Goal: Task Accomplishment & Management: Complete application form

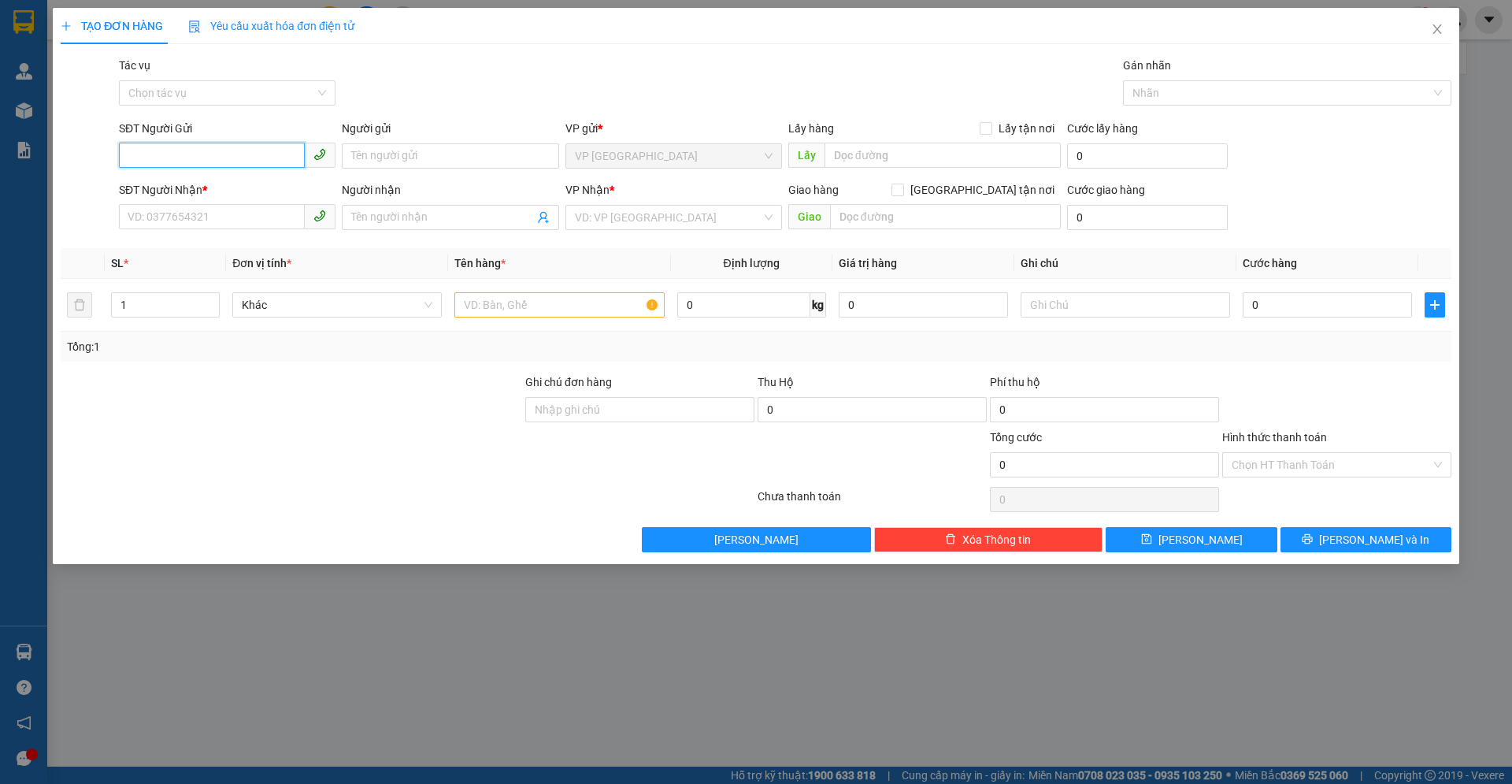
click at [259, 168] on span at bounding box center [227, 156] width 216 height 26
drag, startPoint x: 257, startPoint y: 156, endPoint x: 257, endPoint y: 144, distance: 12.0
click at [257, 156] on input "SĐT Người Gửi" at bounding box center [211, 155] width 186 height 26
click at [216, 154] on input "0903" at bounding box center [211, 155] width 186 height 26
type input "0966657630"
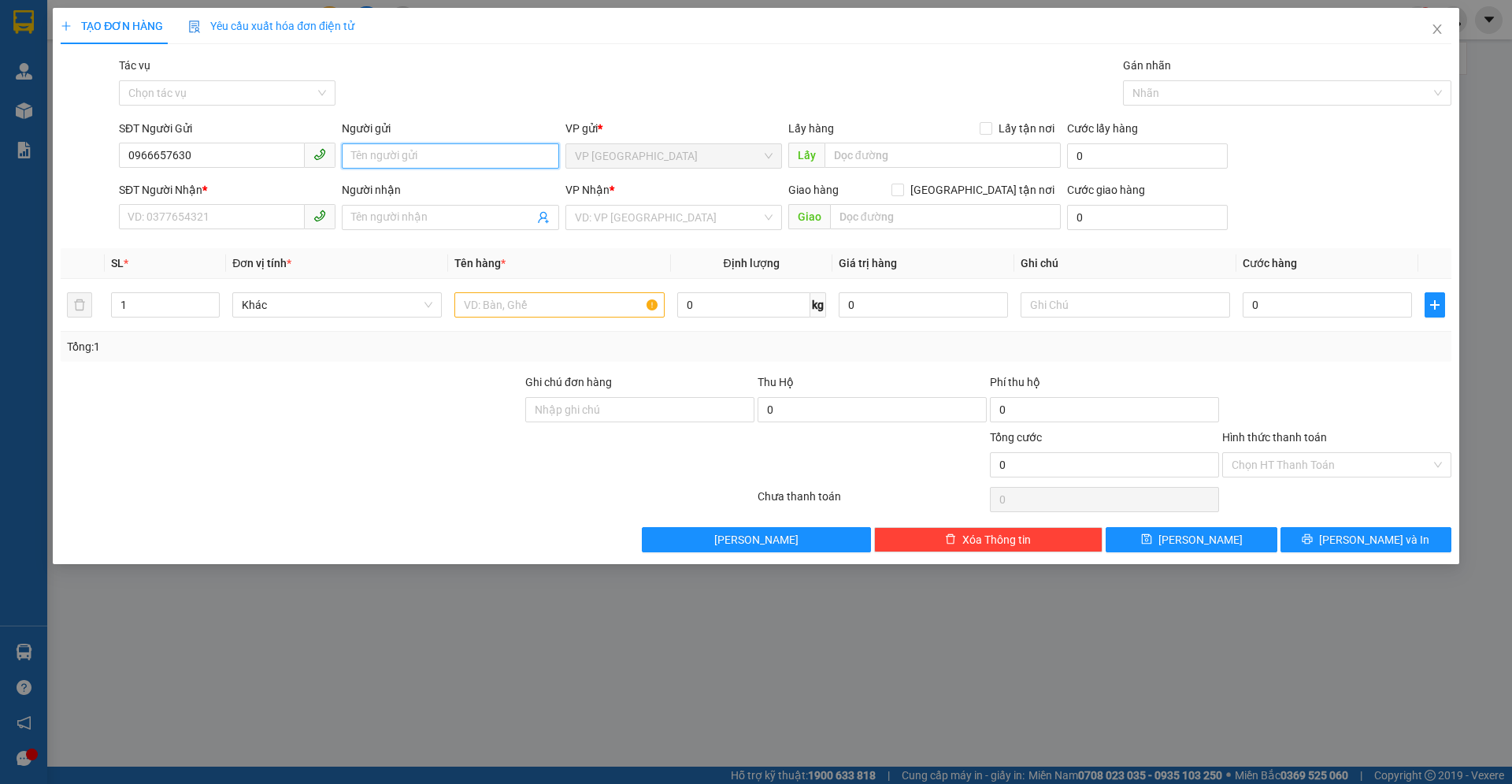
click at [420, 144] on input "Người gửi" at bounding box center [450, 156] width 216 height 26
type input "Lợi"
click at [158, 210] on input "SĐT Người Nhận *" at bounding box center [211, 216] width 186 height 26
type input "0903061886"
click at [418, 214] on input "Người nhận" at bounding box center [442, 217] width 182 height 17
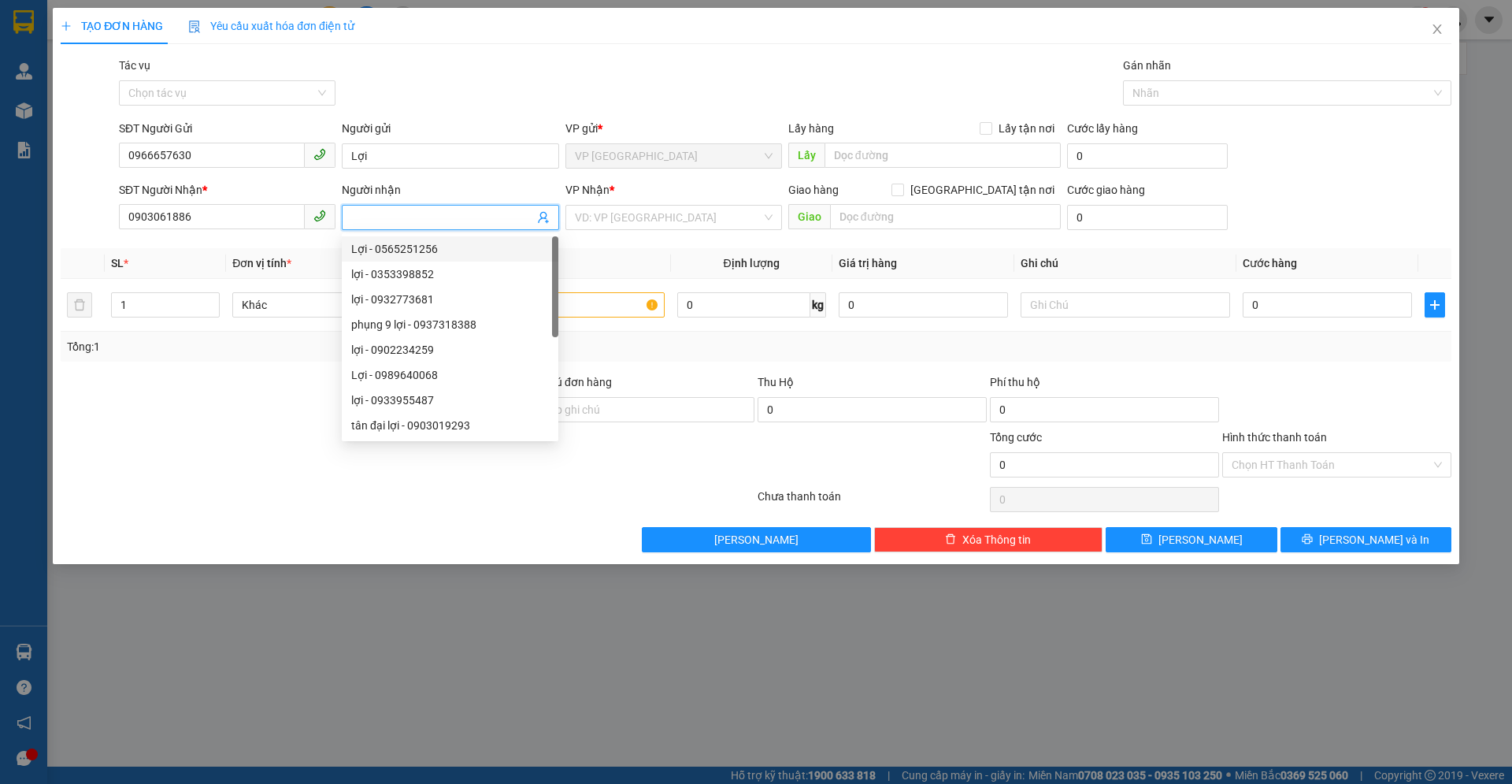
click at [399, 214] on input "Người nhận" at bounding box center [442, 217] width 182 height 17
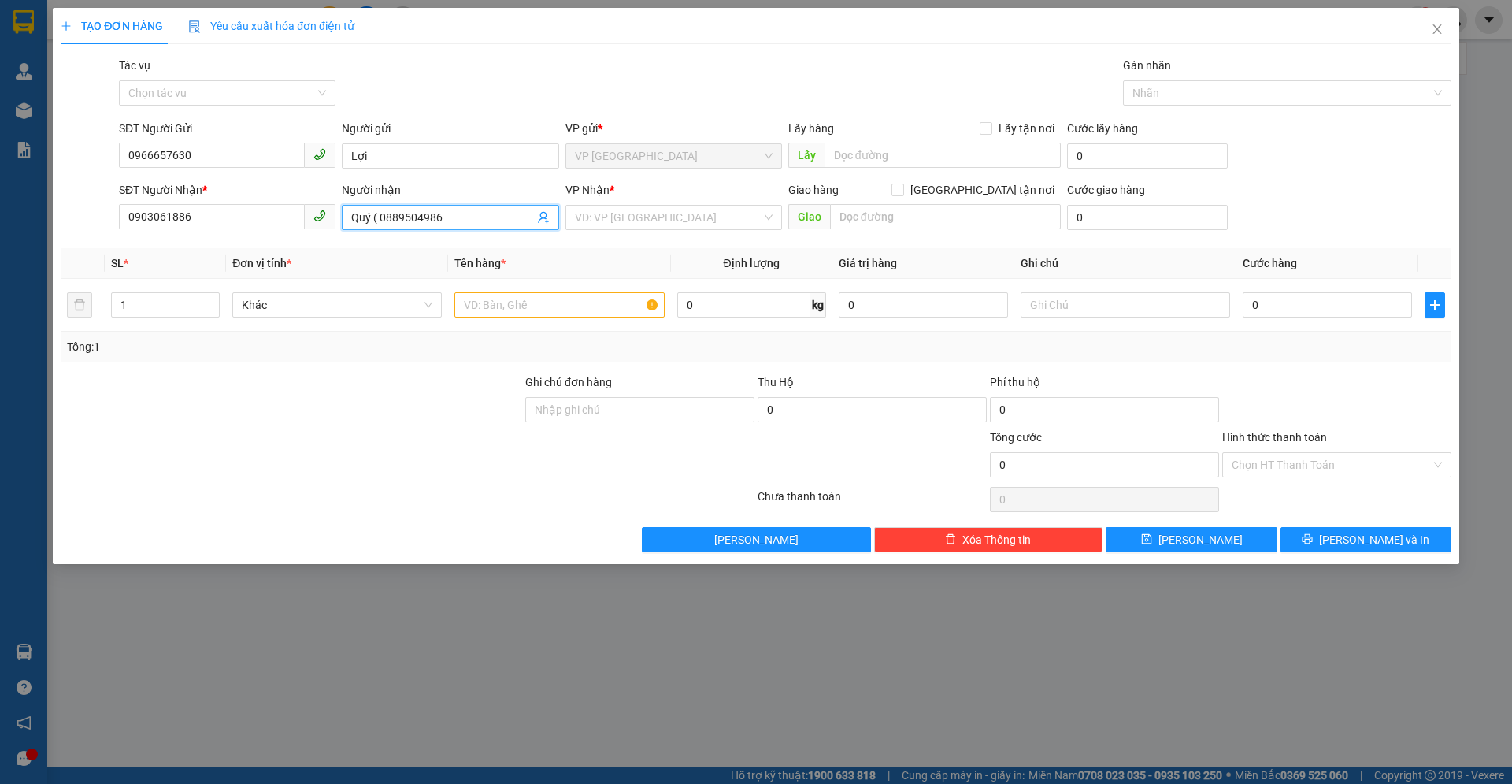
click at [474, 206] on span "Quý ( 0889504986" at bounding box center [450, 217] width 216 height 26
click at [465, 216] on input "Quý ( 0889504986" at bounding box center [442, 217] width 182 height 17
type input "Quý ( 0889504986 )"
click at [622, 221] on input "search" at bounding box center [669, 217] width 187 height 24
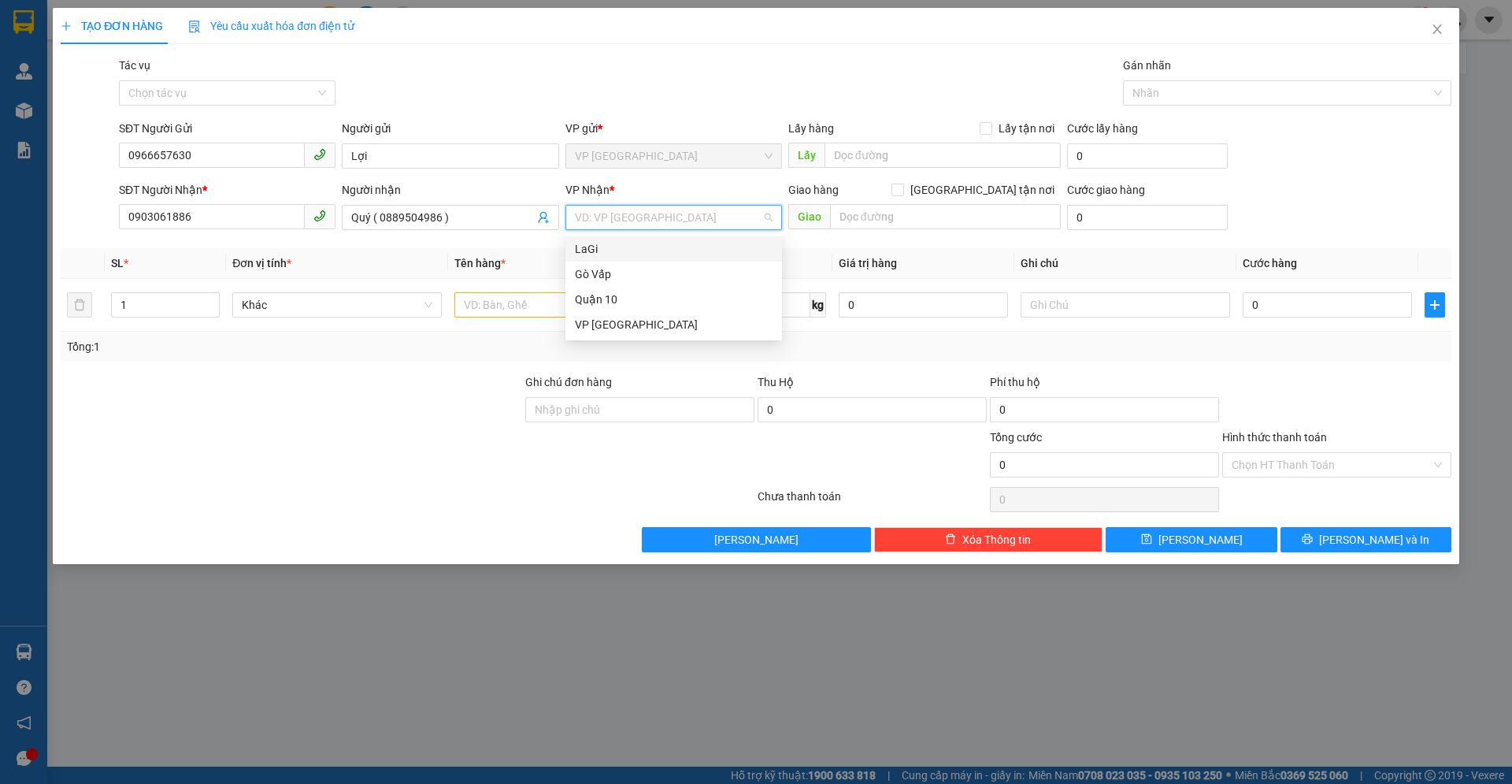
click at [593, 246] on div "LaGi" at bounding box center [674, 248] width 198 height 17
click at [523, 311] on input "text" at bounding box center [560, 305] width 210 height 26
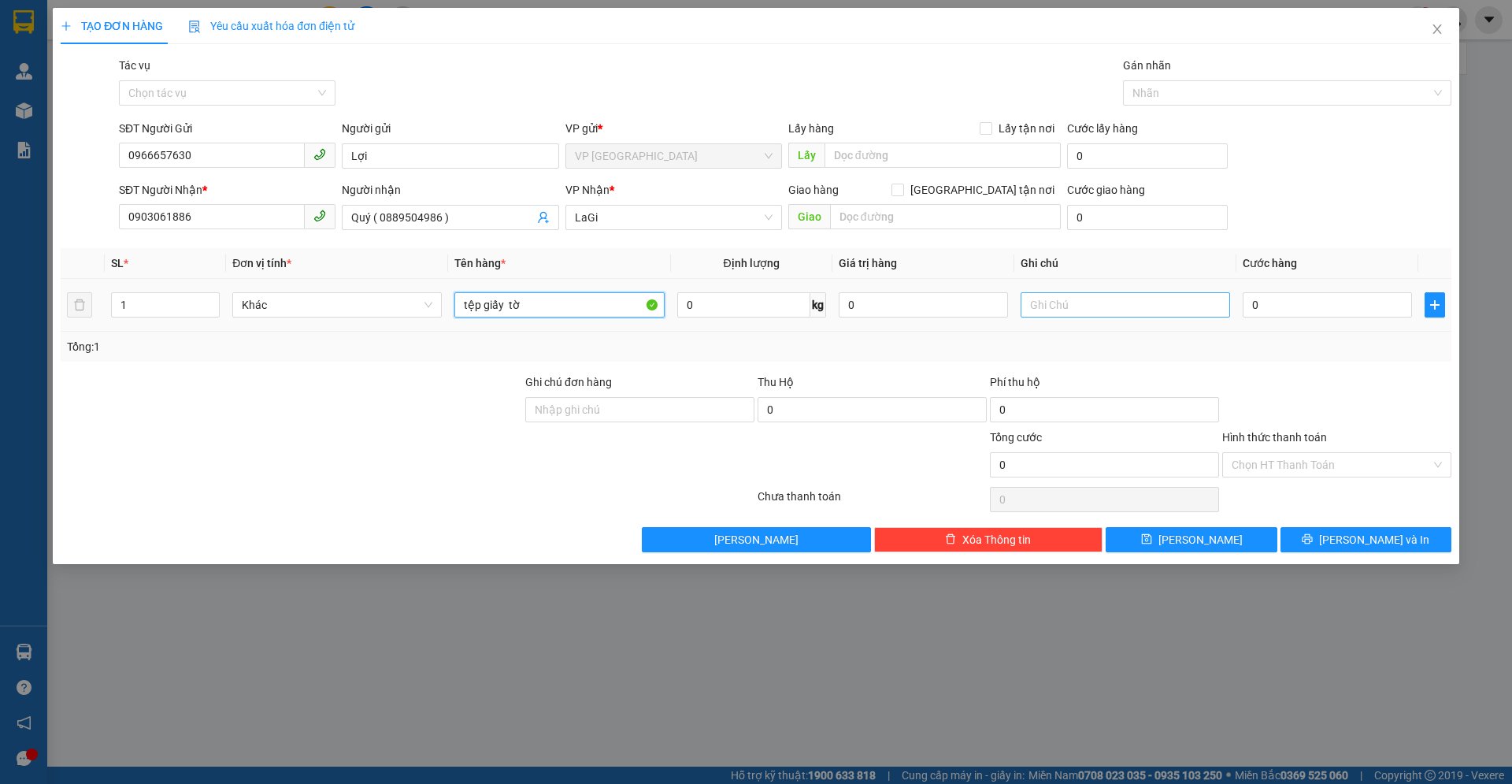
type input "tệp giấy tờ"
drag, startPoint x: 1215, startPoint y: 304, endPoint x: 1236, endPoint y: 306, distance: 21.1
click at [1216, 304] on input "text" at bounding box center [1126, 305] width 210 height 26
click at [1236, 306] on td "0" at bounding box center [1327, 305] width 182 height 53
click at [1261, 301] on input "0" at bounding box center [1327, 305] width 169 height 26
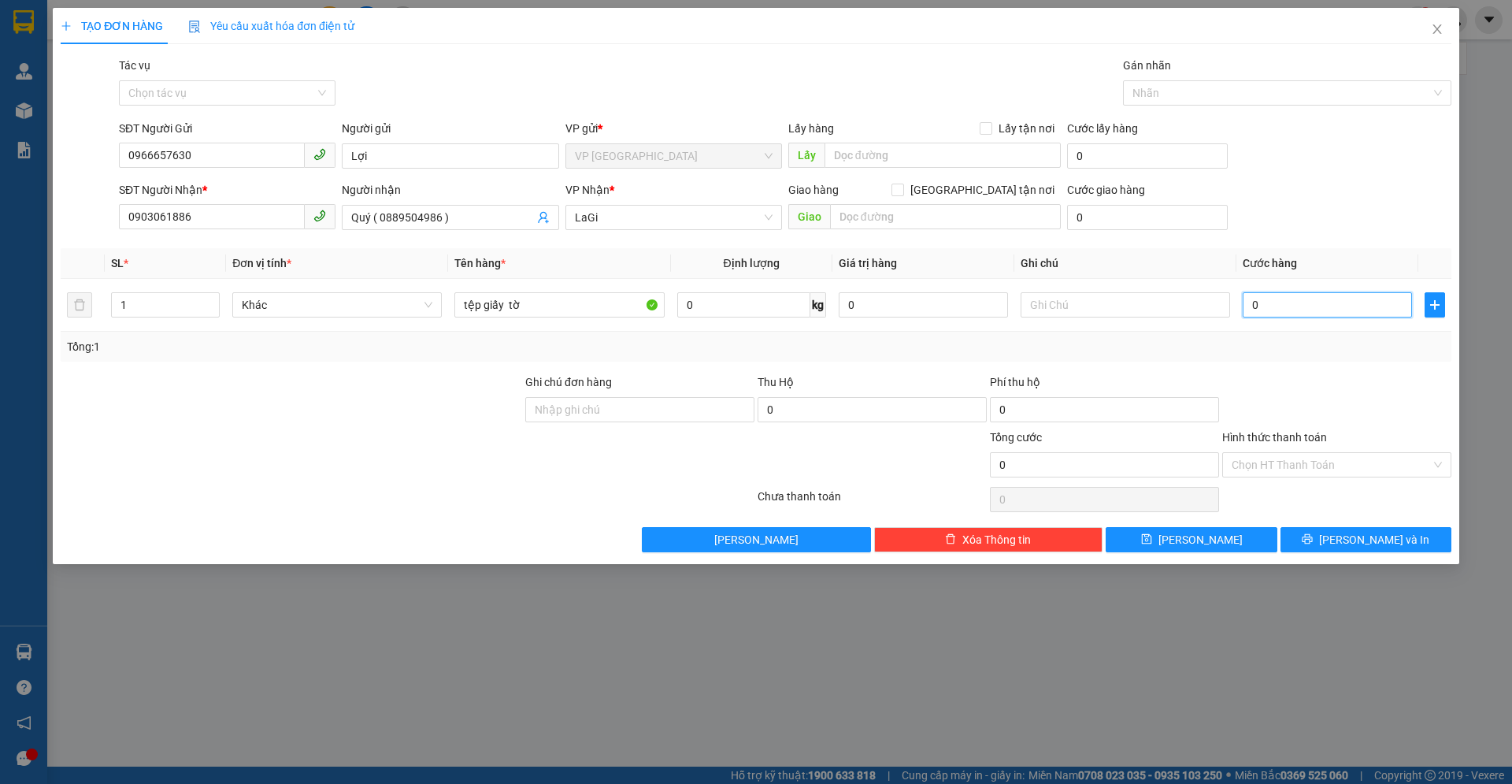
type input "4"
type input "40"
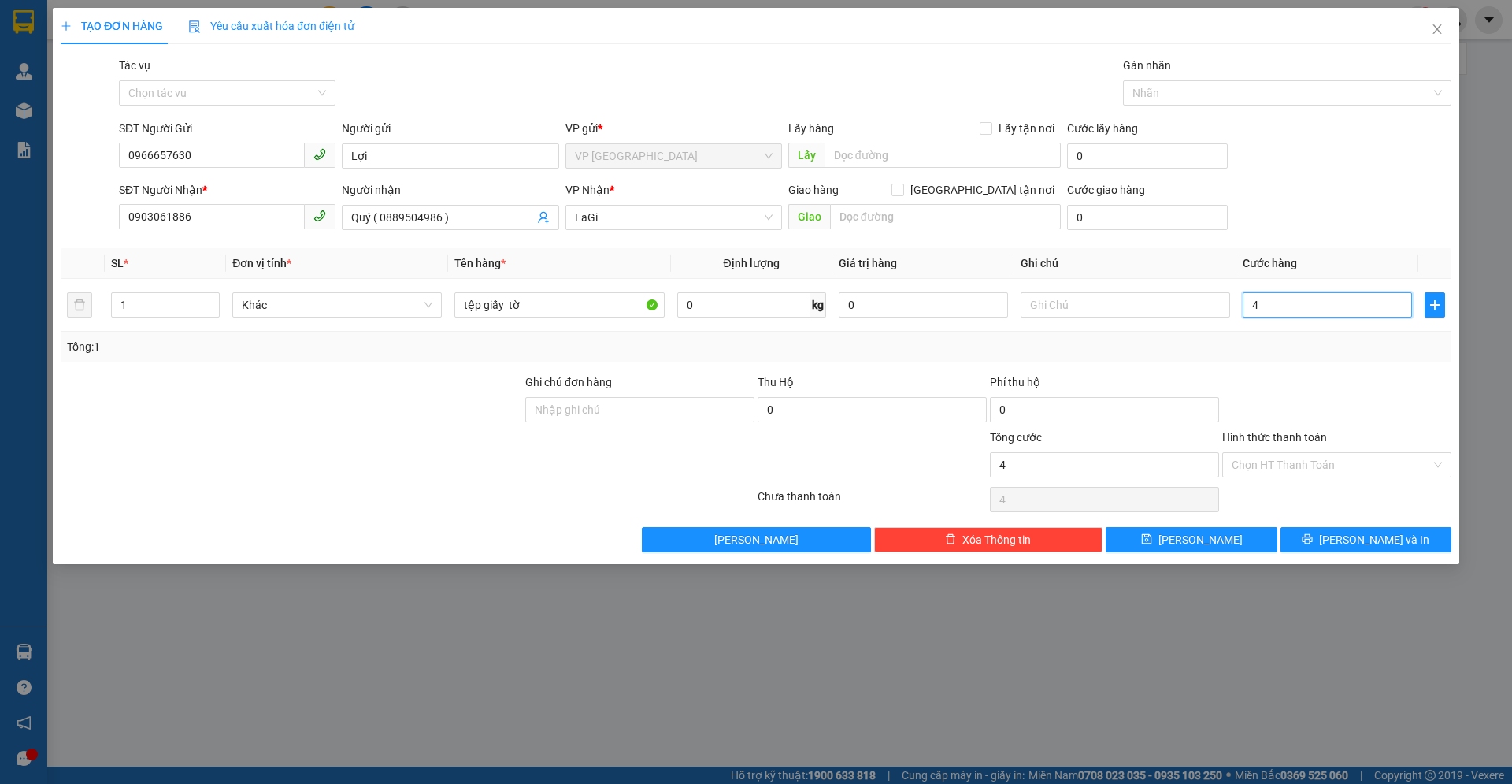
type input "40"
click at [1249, 457] on input "Hình thức thanh toán" at bounding box center [1331, 465] width 199 height 24
type input "40.000"
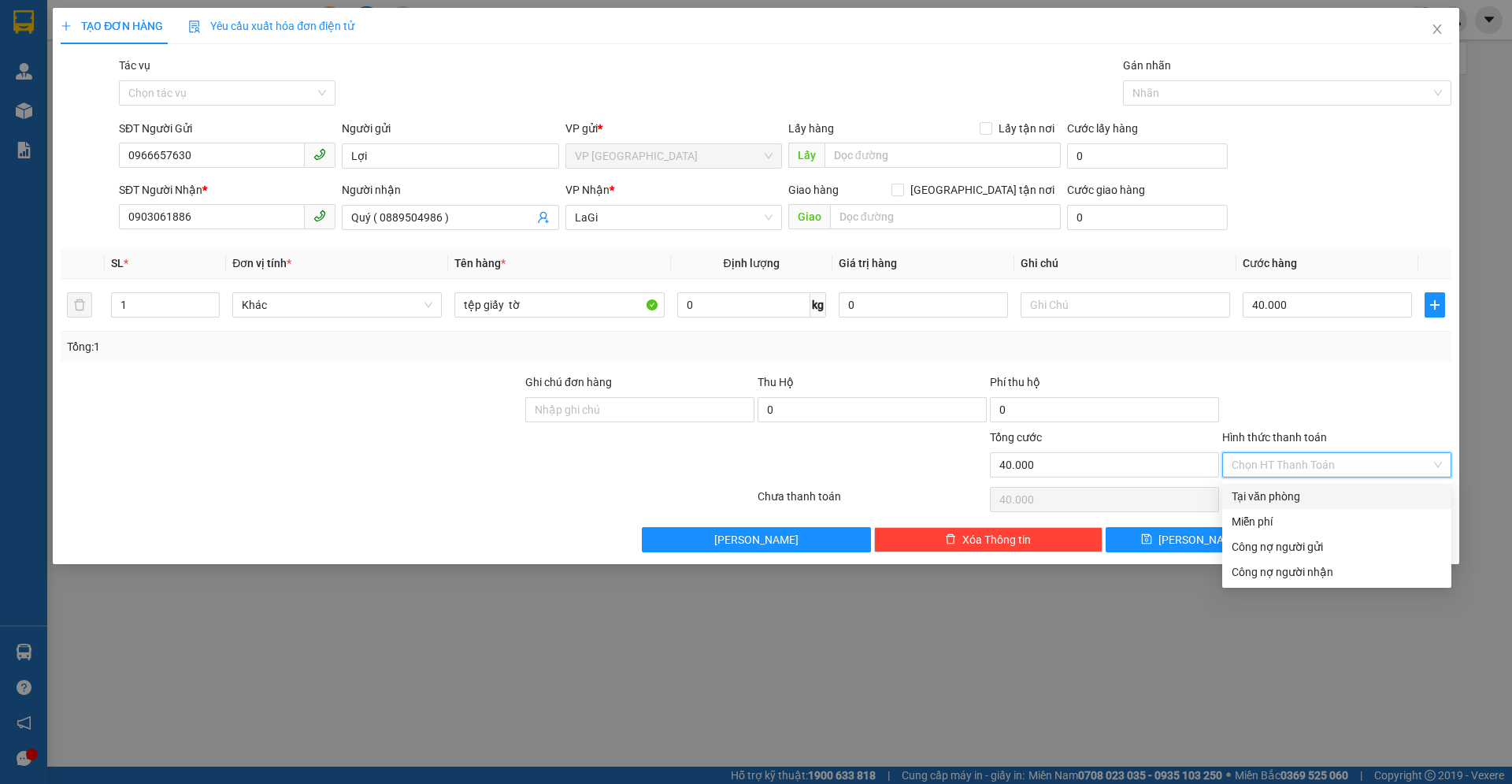
click at [1253, 475] on input "Hình thức thanh toán" at bounding box center [1331, 465] width 199 height 24
click at [1251, 489] on div "Tại văn phòng" at bounding box center [1337, 496] width 210 height 17
type input "0"
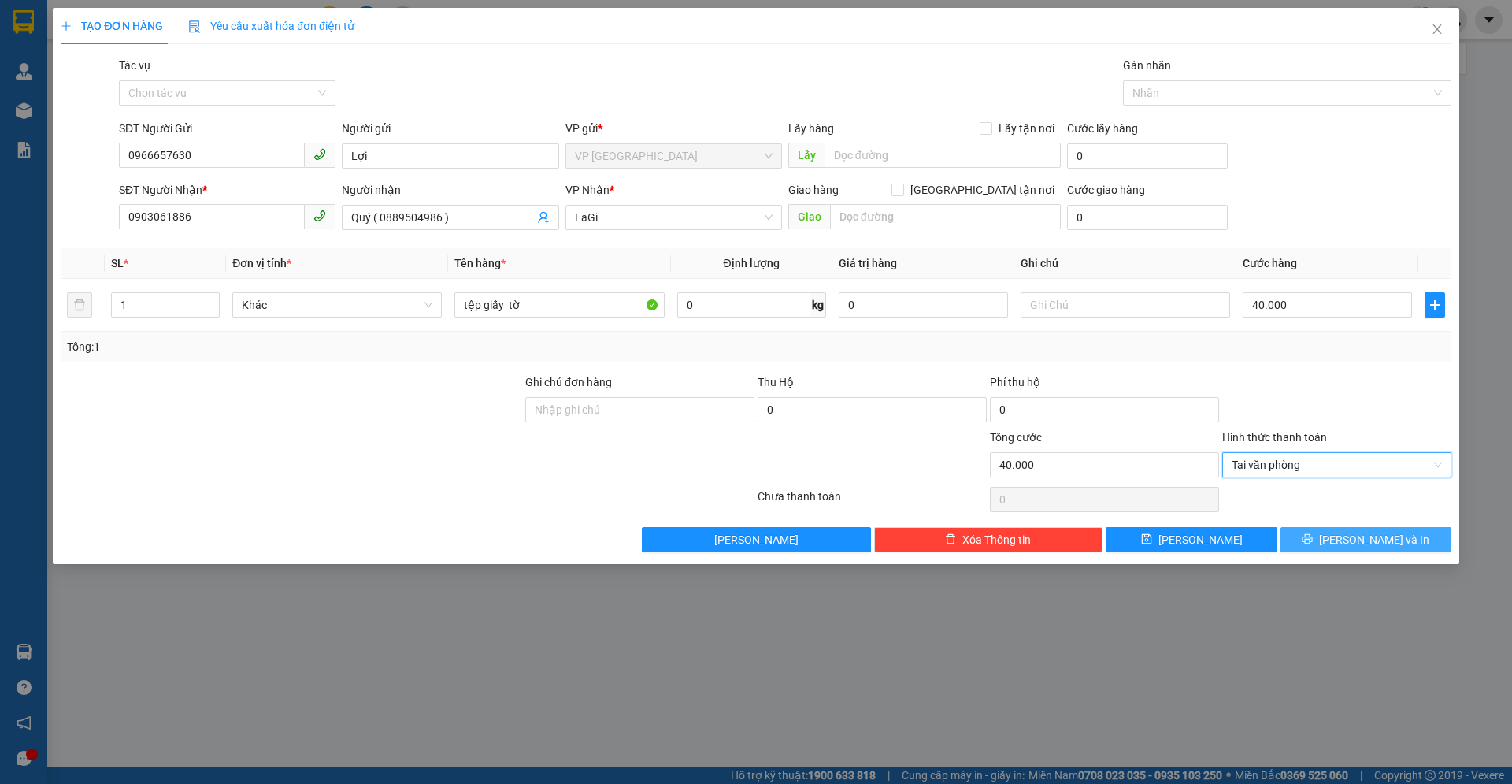
click at [1315, 547] on button "[PERSON_NAME] và In" at bounding box center [1366, 539] width 171 height 26
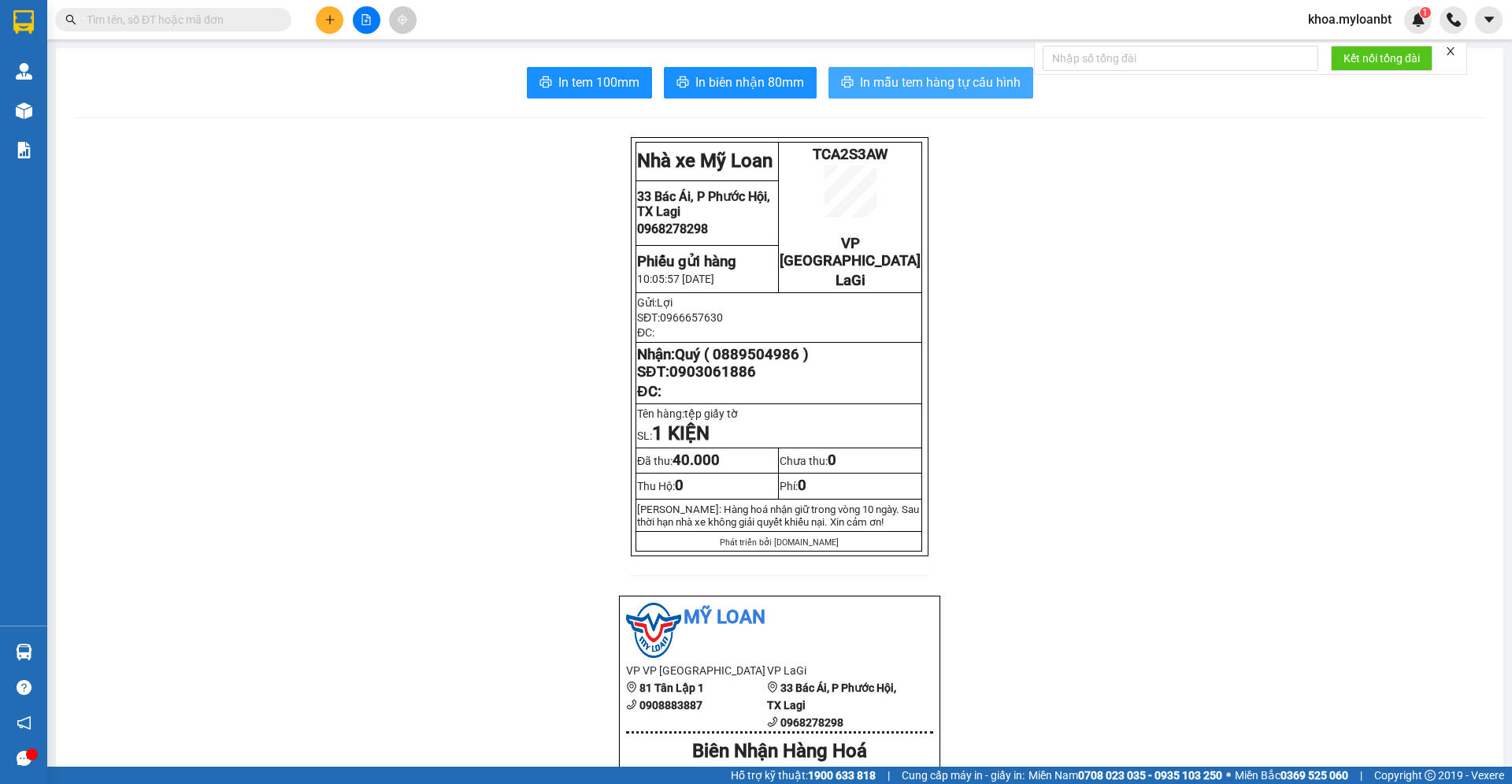
click at [905, 95] on button "In mẫu tem hàng tự cấu hình" at bounding box center [931, 83] width 205 height 31
click at [900, 78] on span "In mẫu tem hàng tự cấu hình" at bounding box center [940, 83] width 161 height 20
click at [874, 78] on span "In mẫu tem hàng tự cấu hình" at bounding box center [940, 83] width 161 height 20
click at [890, 85] on span "In mẫu tem hàng tự cấu hình" at bounding box center [940, 83] width 161 height 20
click at [328, 12] on button at bounding box center [329, 20] width 27 height 27
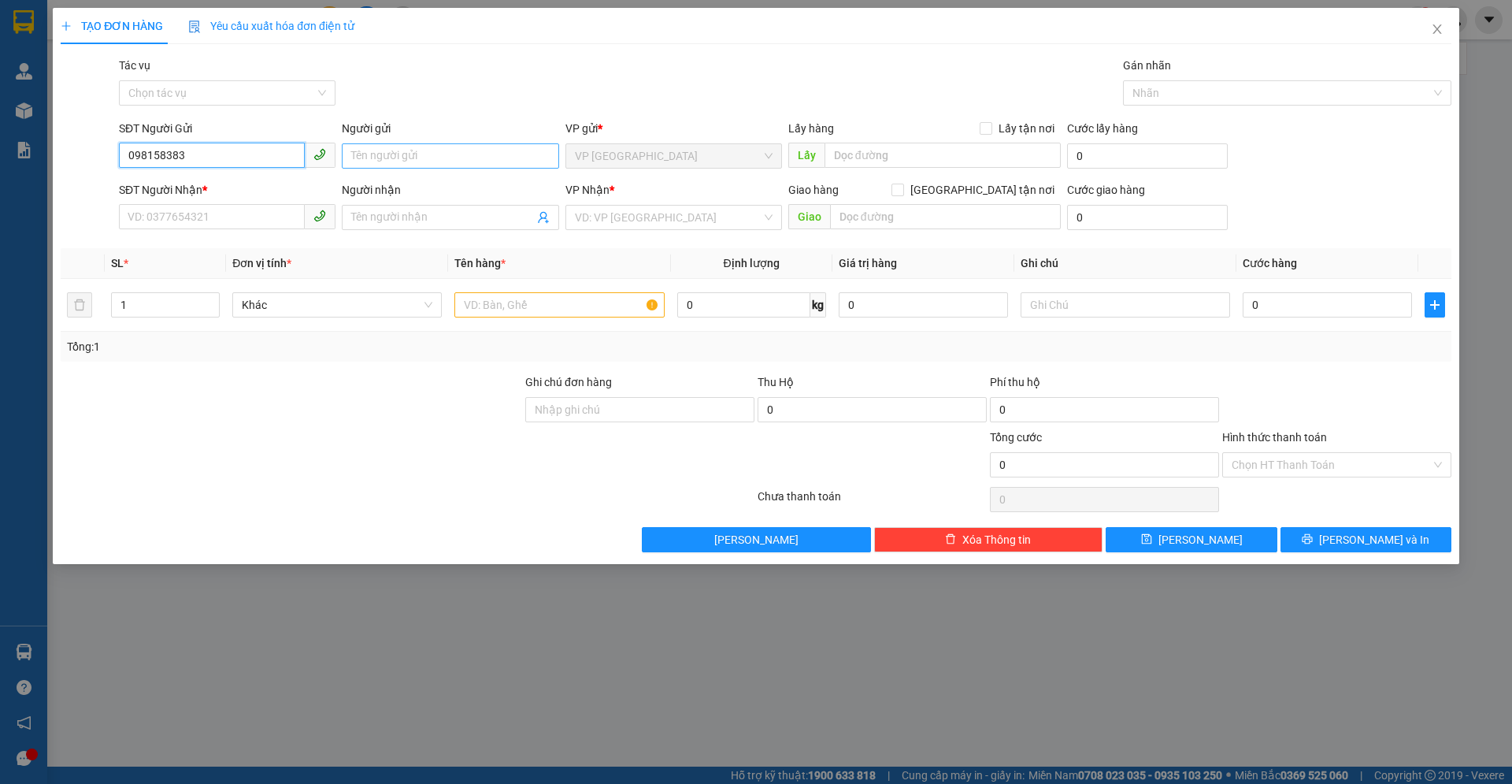
type input "098158383"
click at [457, 146] on input "Người gửi" at bounding box center [450, 156] width 216 height 26
type input "Ngôi Nhà Việt"
click at [263, 215] on input "SĐT Người Nhận *" at bounding box center [211, 216] width 186 height 26
type input "0901434855"
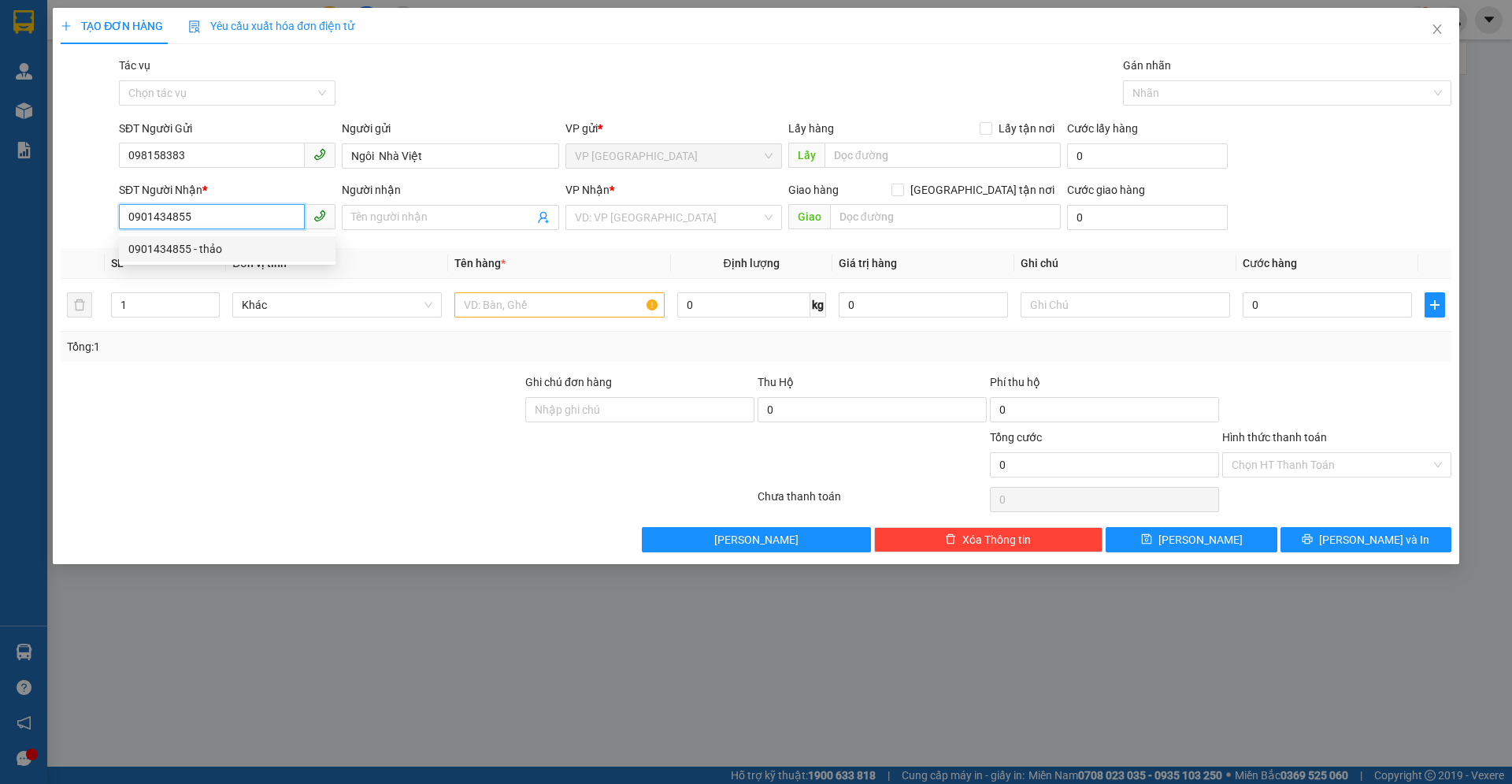
click at [272, 248] on div "0901434855 - thảo" at bounding box center [228, 248] width 198 height 17
type input "thảo"
type input "0901434855"
click at [392, 230] on div "Người nhận thảo" at bounding box center [450, 209] width 216 height 55
click at [392, 223] on input "thảo" at bounding box center [442, 217] width 182 height 17
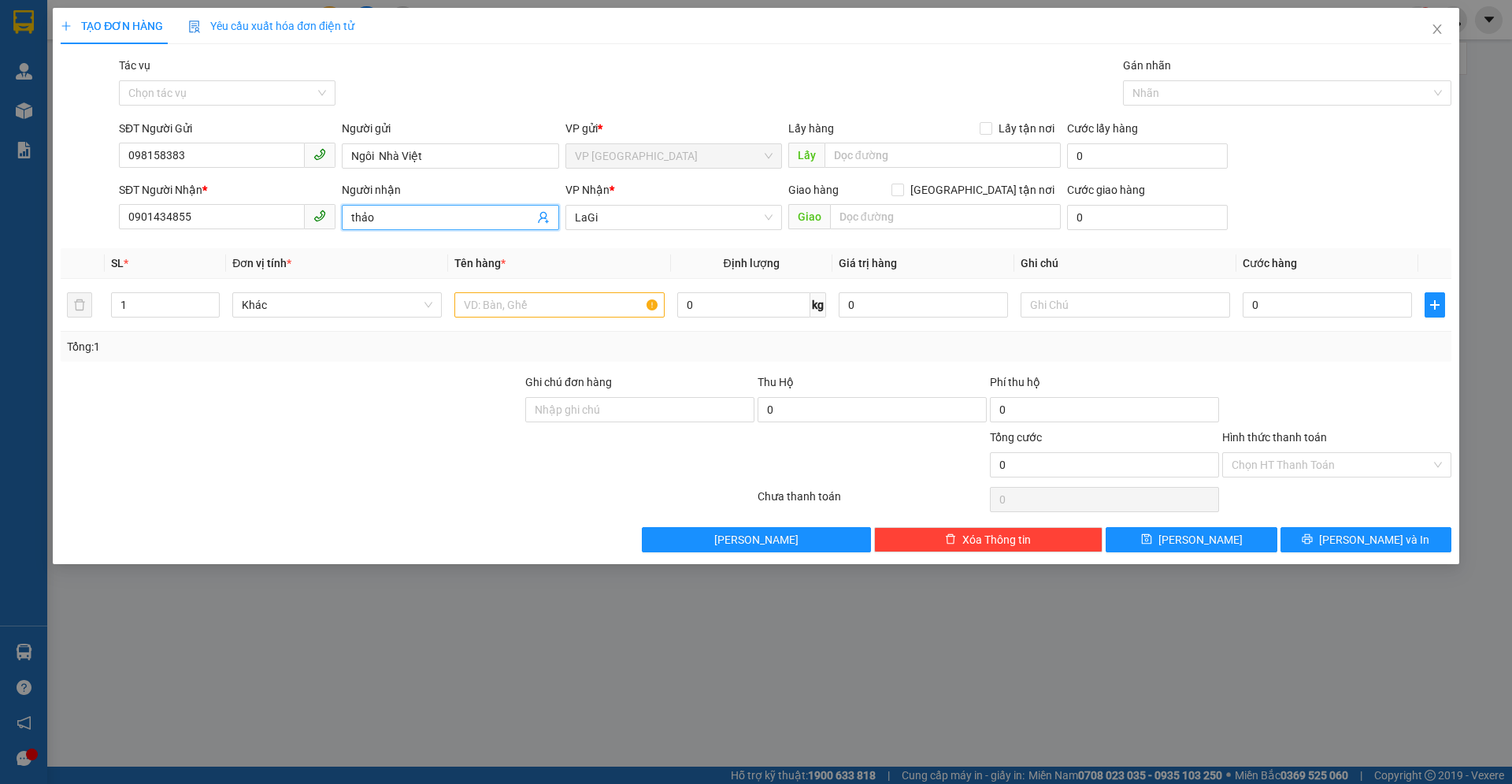
click at [392, 223] on input "thảo" at bounding box center [442, 217] width 182 height 17
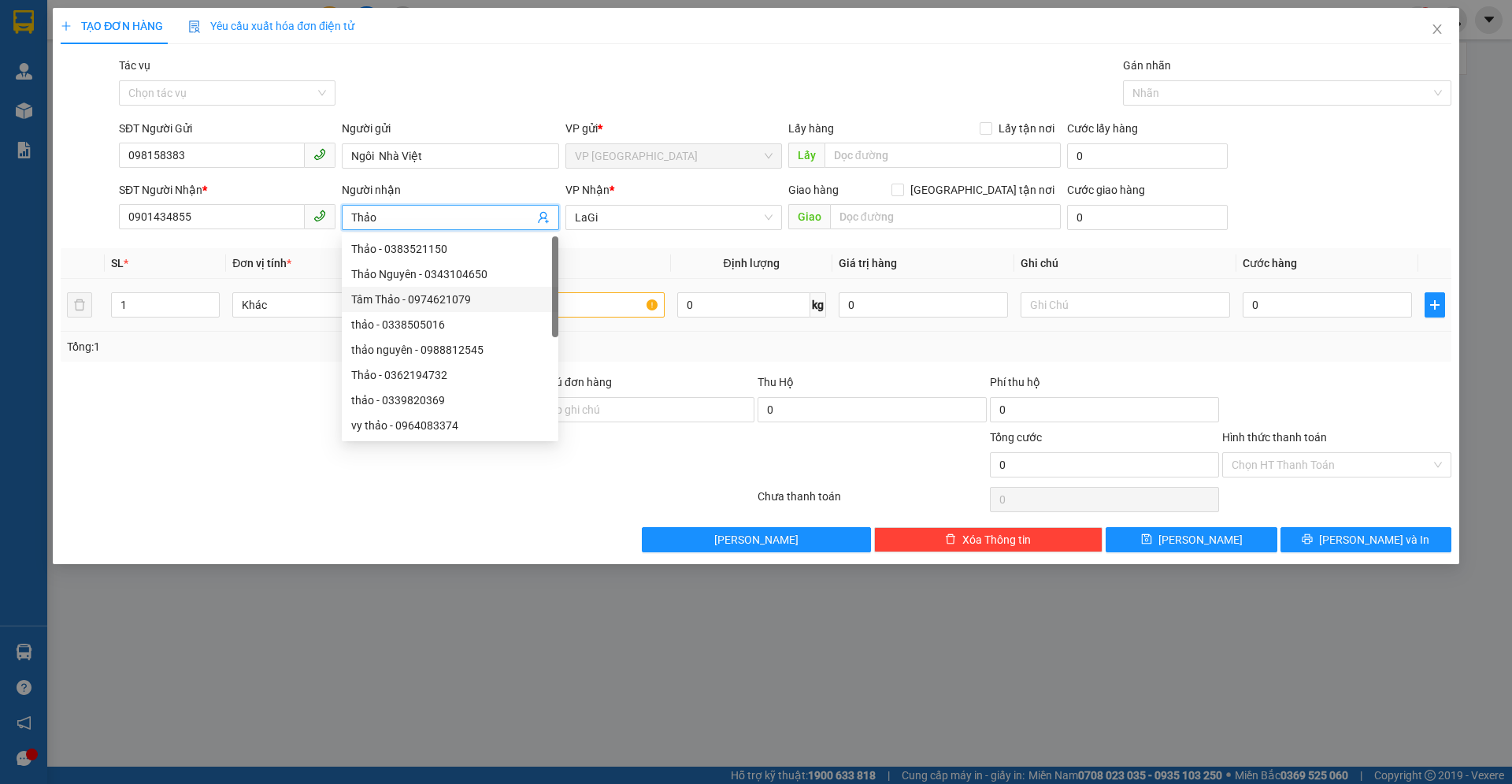
type input "Thảo"
click at [583, 303] on input "text" at bounding box center [560, 305] width 210 height 26
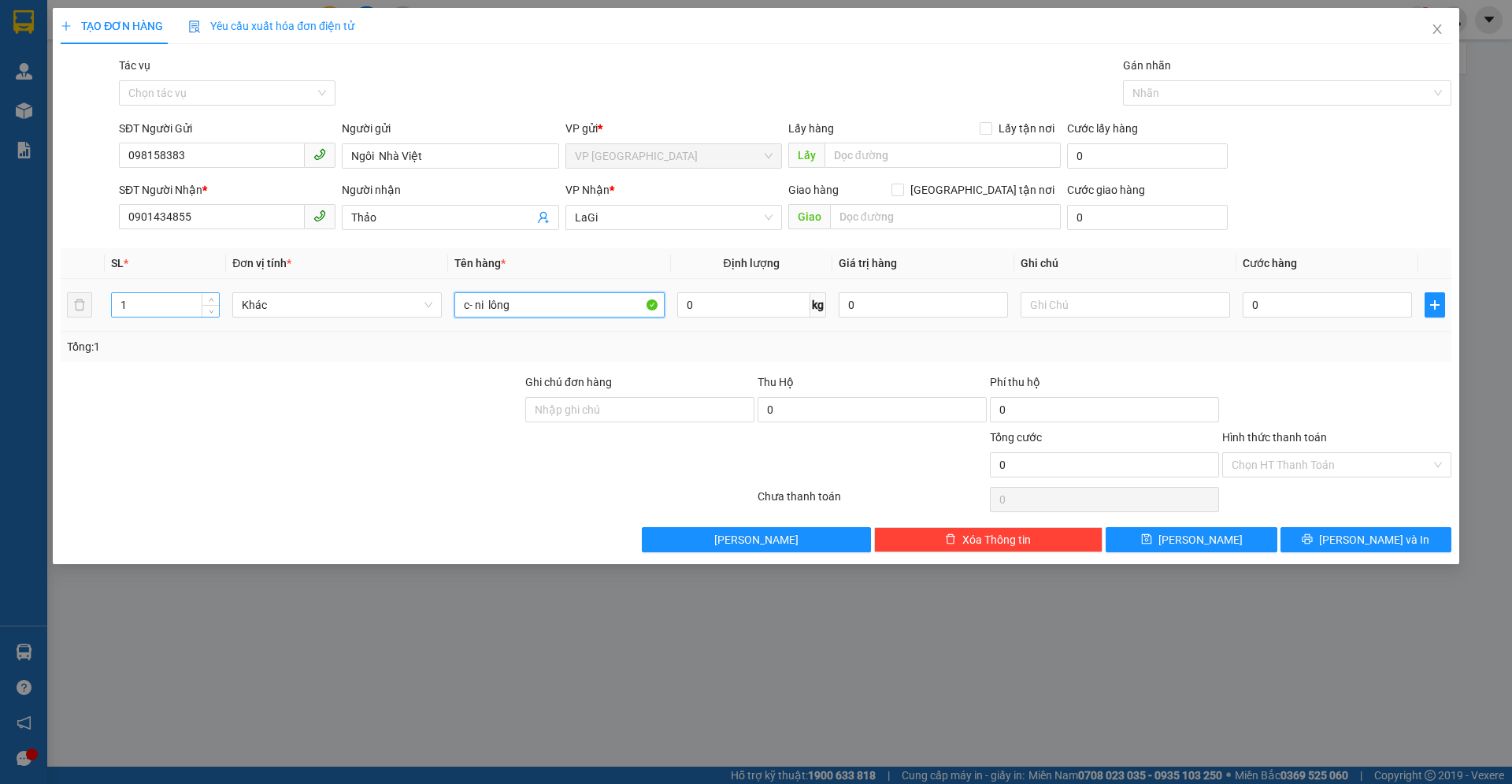
type input "c- ni lông"
click at [157, 307] on input "1" at bounding box center [166, 305] width 107 height 24
type input "5"
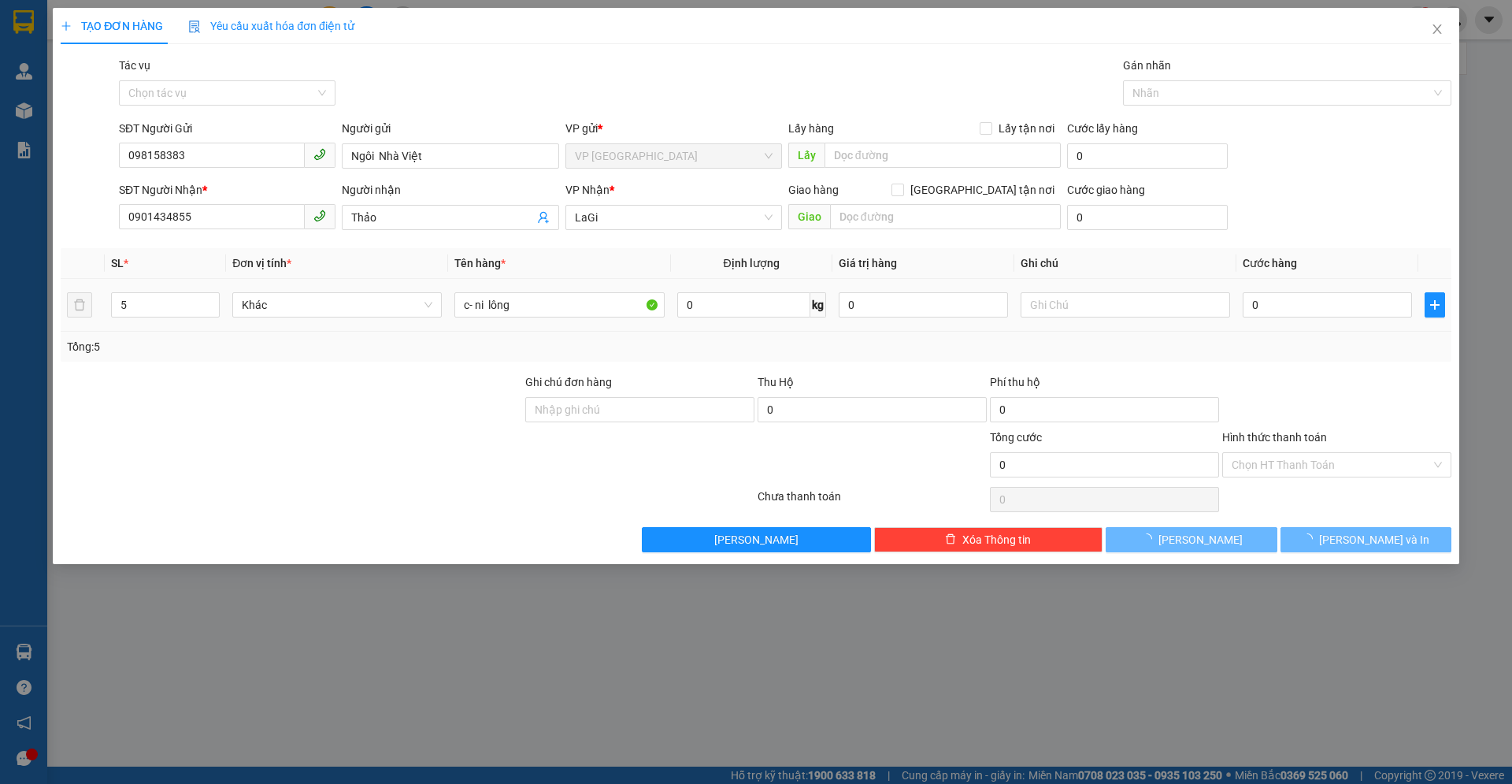
click at [810, 314] on span "kg" at bounding box center [818, 305] width 16 height 26
click at [799, 311] on input "0" at bounding box center [744, 305] width 133 height 26
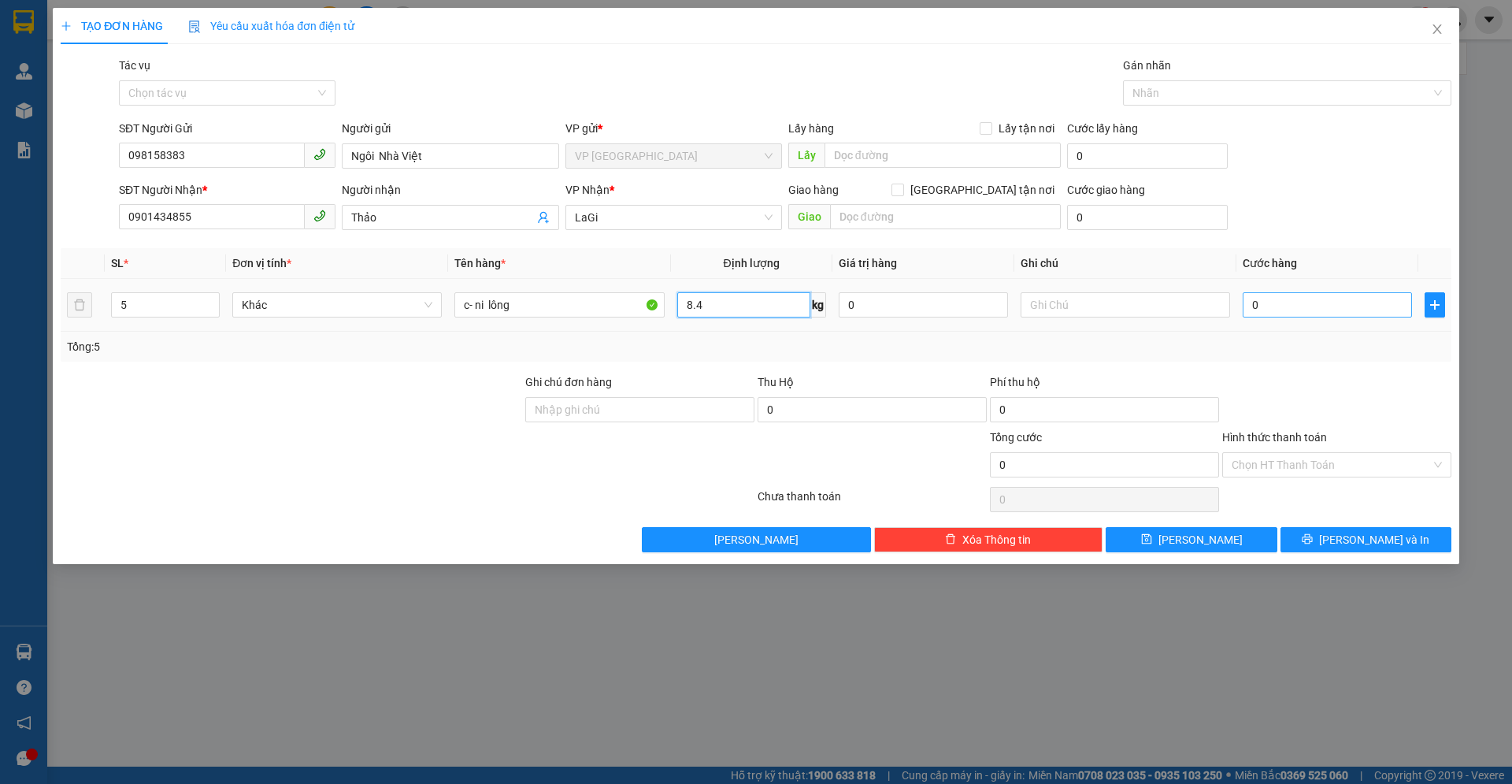
type input "8.4"
click at [1340, 298] on input "0" at bounding box center [1327, 305] width 169 height 26
type input "2"
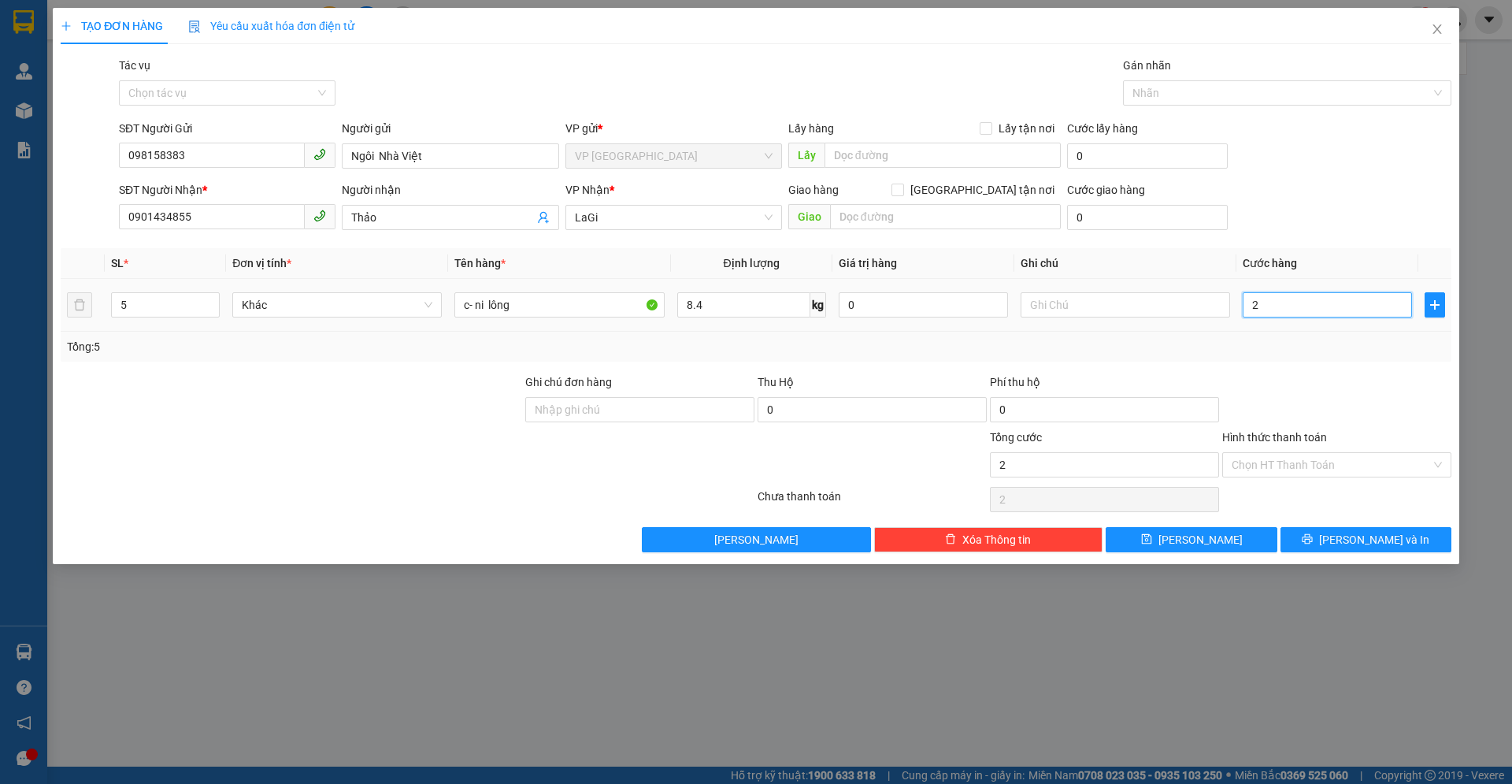
type input "25"
type input "250"
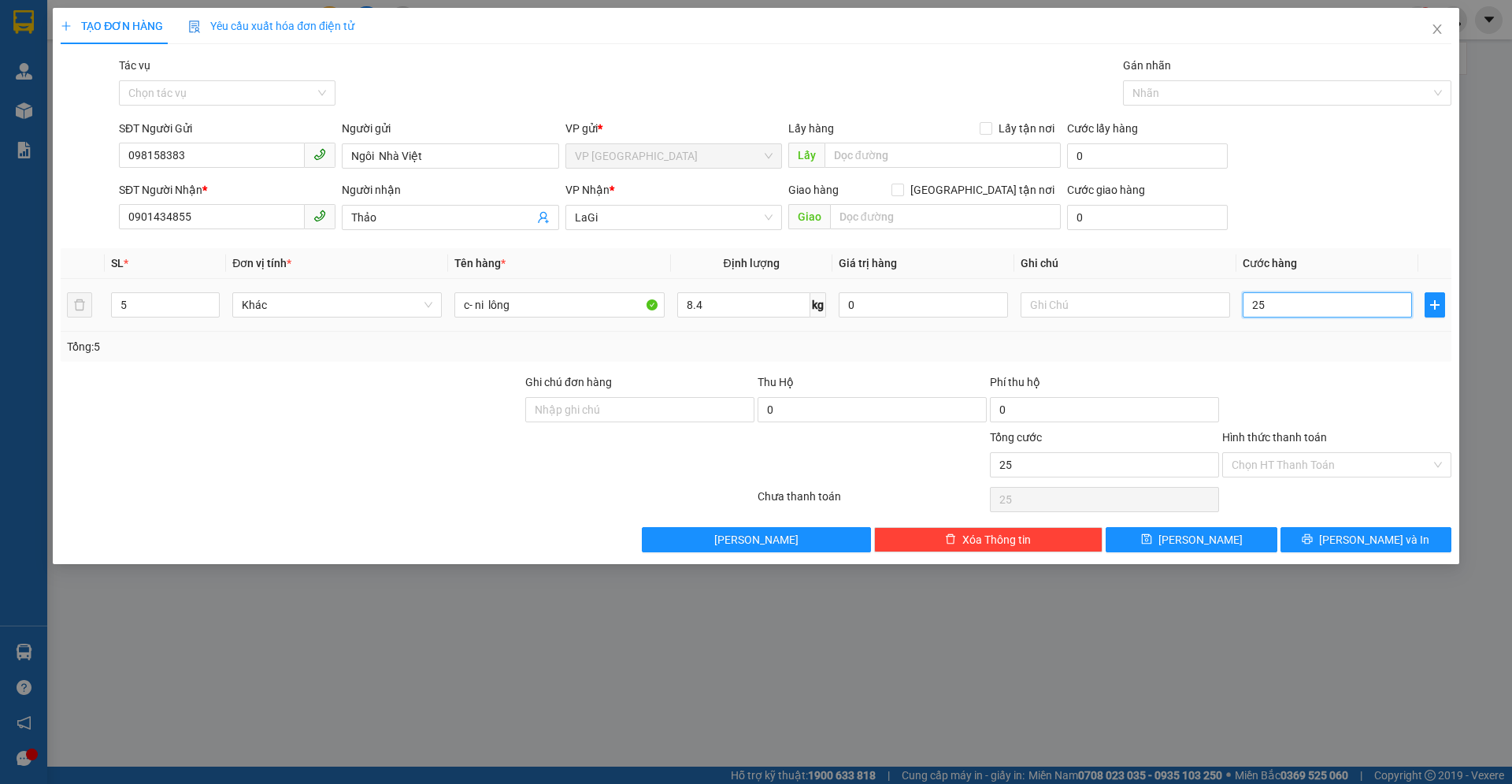
type input "250"
type input "250.000"
click at [1352, 380] on div at bounding box center [1337, 400] width 233 height 55
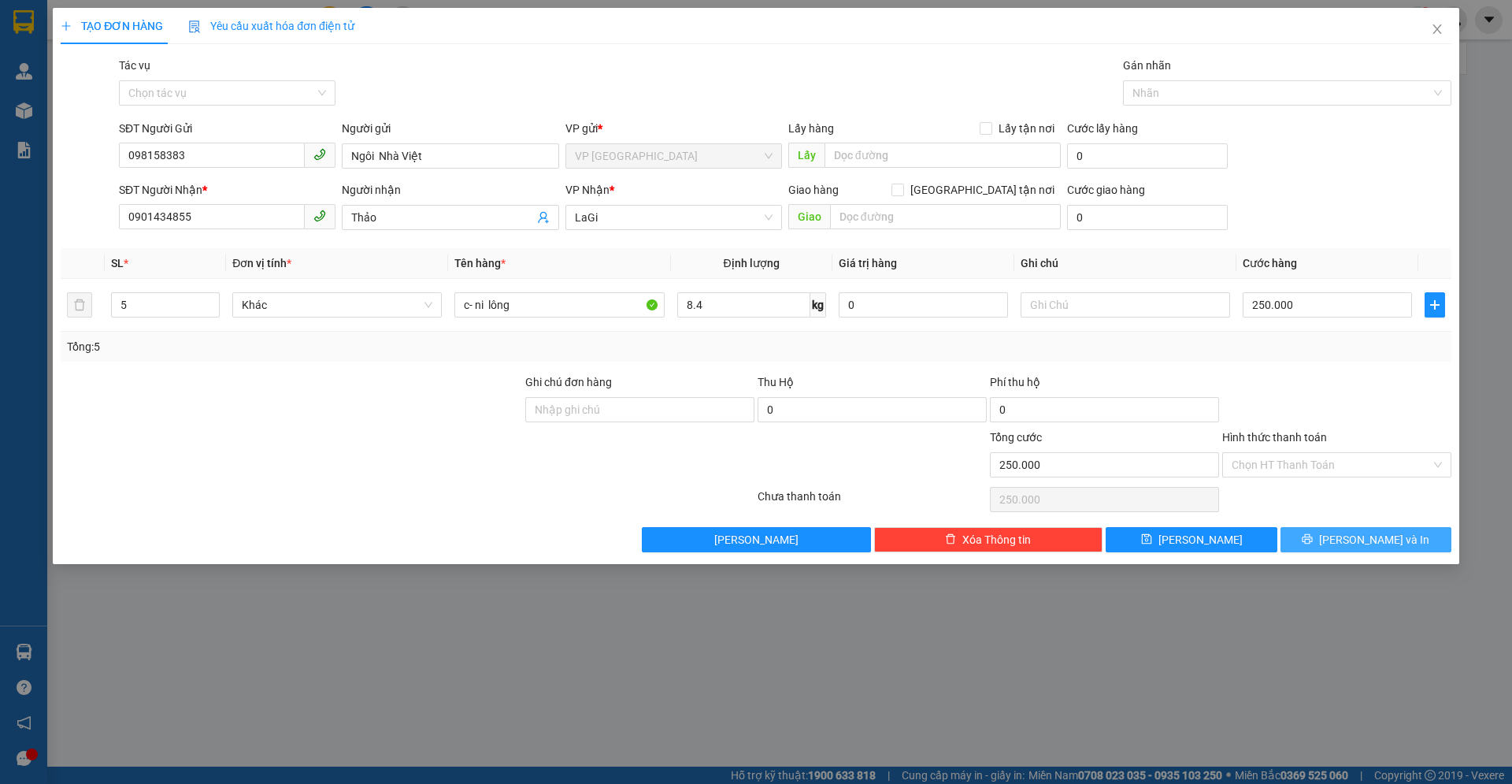
click at [1352, 522] on div "Transit Pickup Surcharge Ids Transit Deliver Surcharge Ids Transit Deliver Surc…" at bounding box center [755, 305] width 1391 height 495
click at [1349, 531] on button "[PERSON_NAME] và In" at bounding box center [1366, 539] width 171 height 26
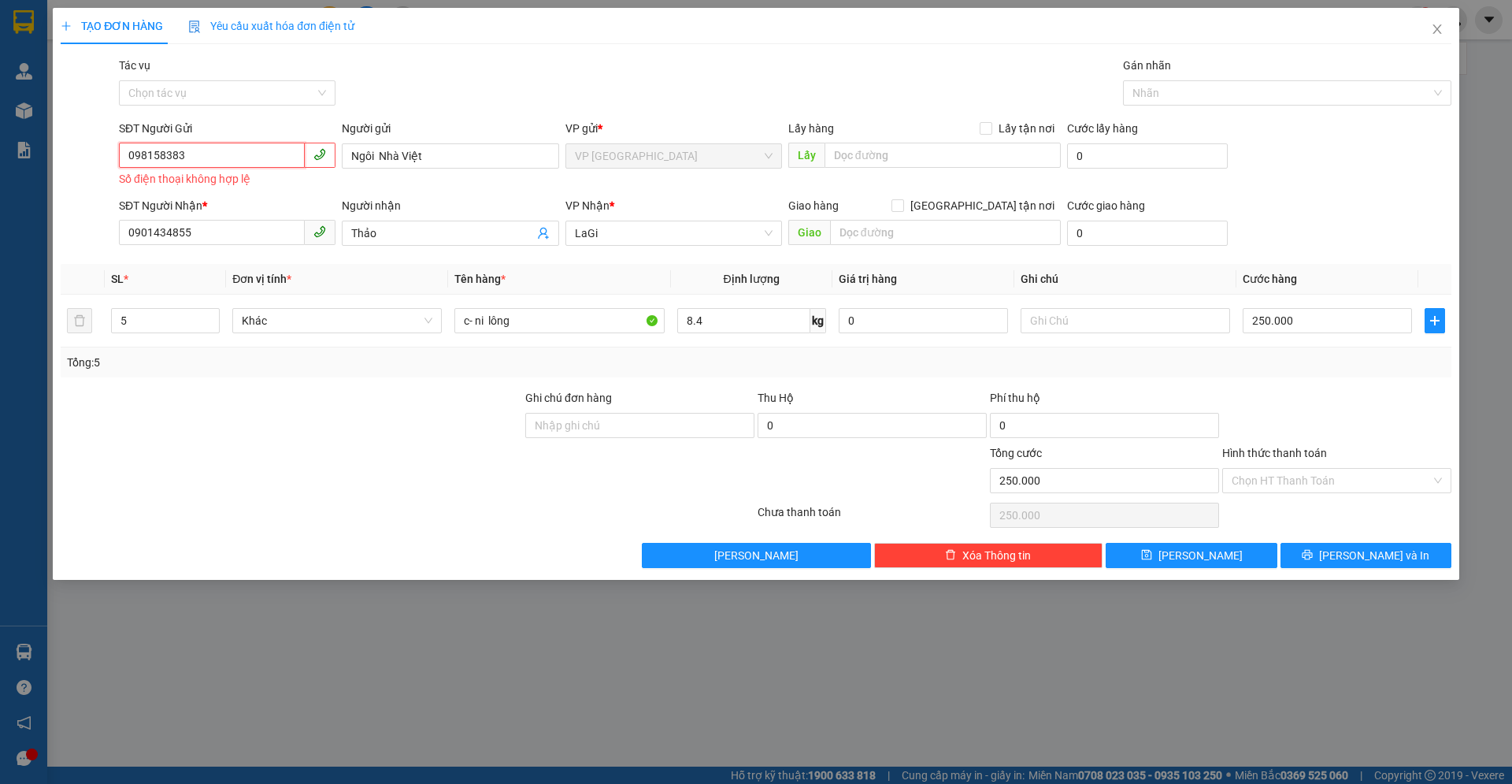
click at [286, 155] on input "098158383" at bounding box center [211, 155] width 186 height 26
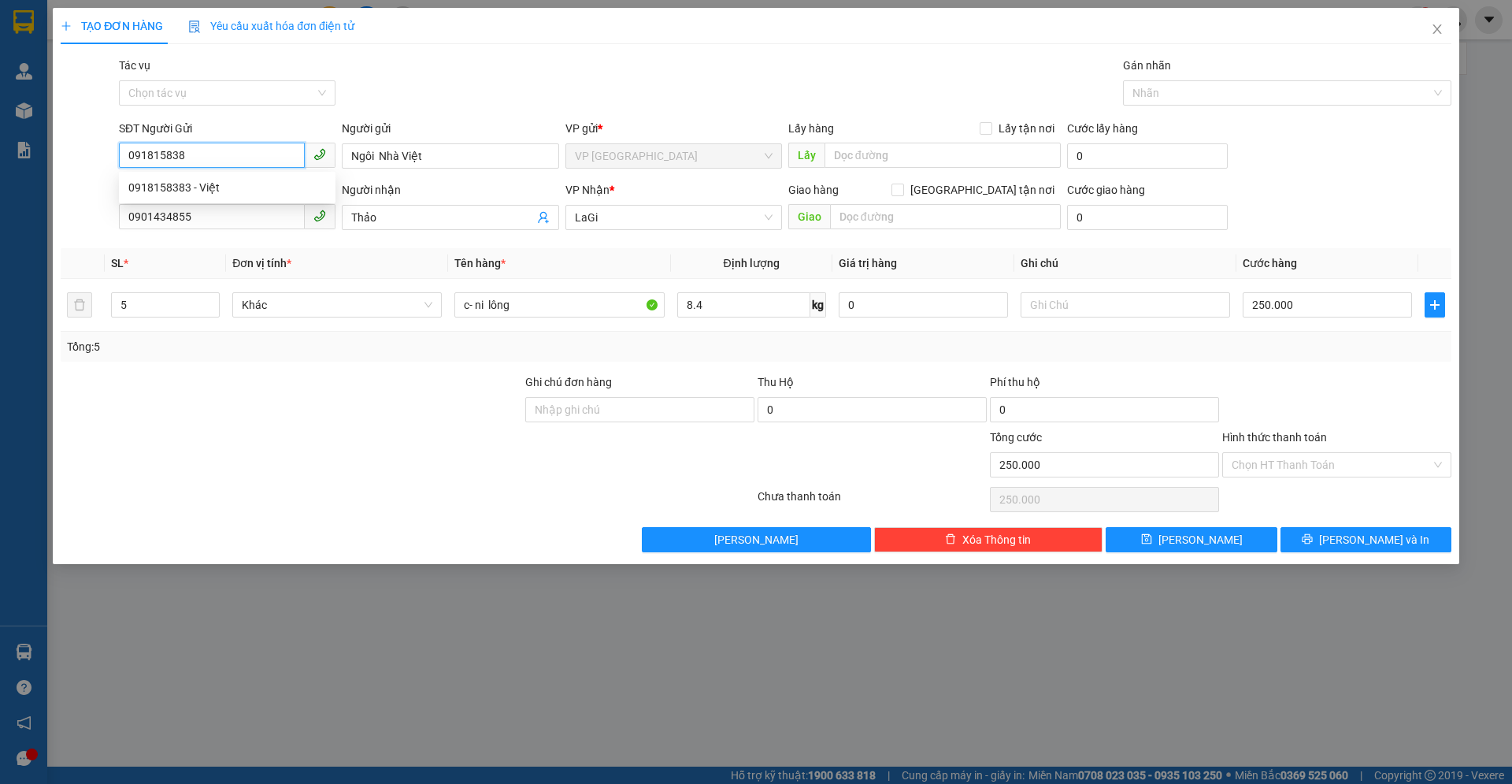
type input "0918158383"
click at [1308, 527] on button "[PERSON_NAME] và In" at bounding box center [1366, 539] width 171 height 26
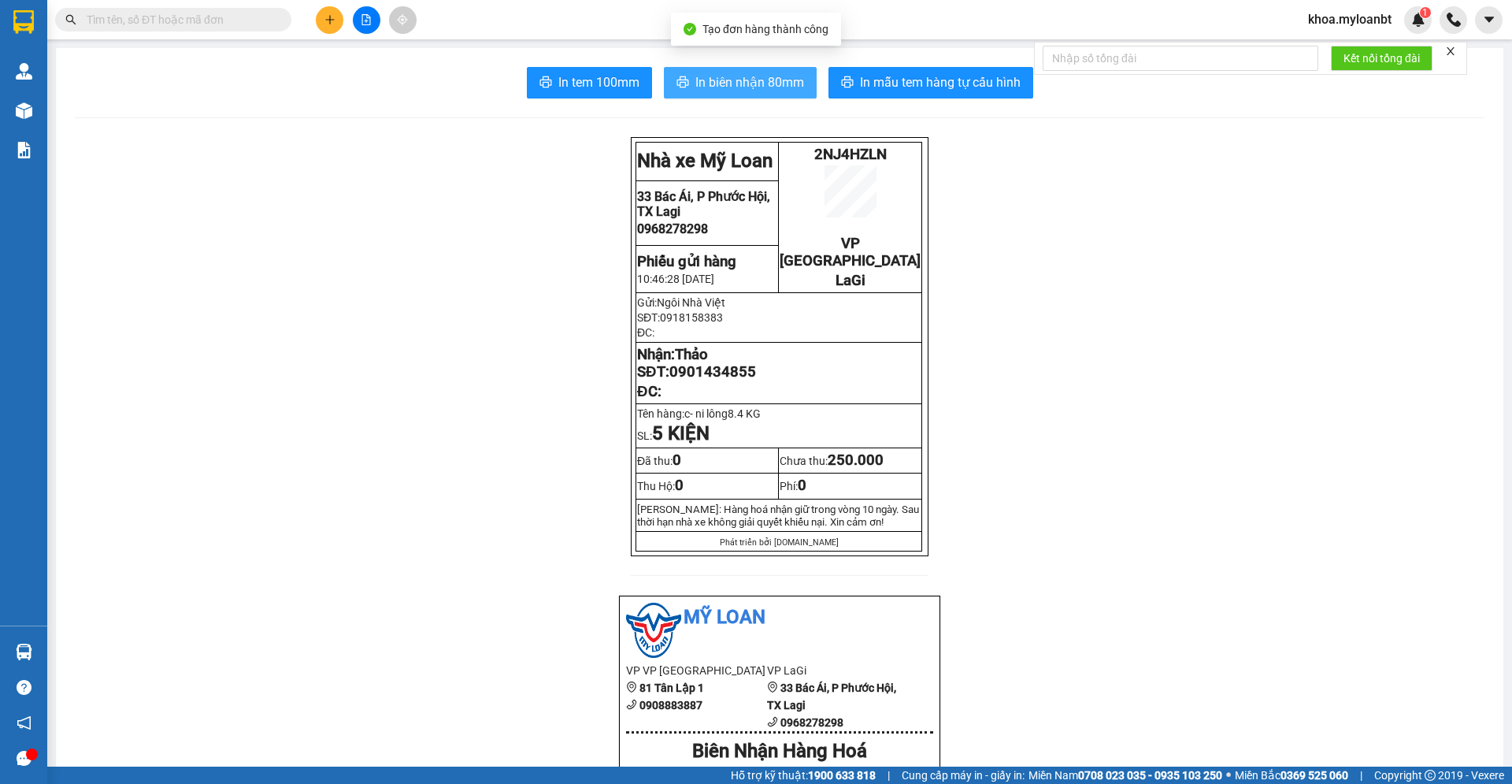
click at [765, 78] on span "In biên nhận 80mm" at bounding box center [750, 83] width 109 height 20
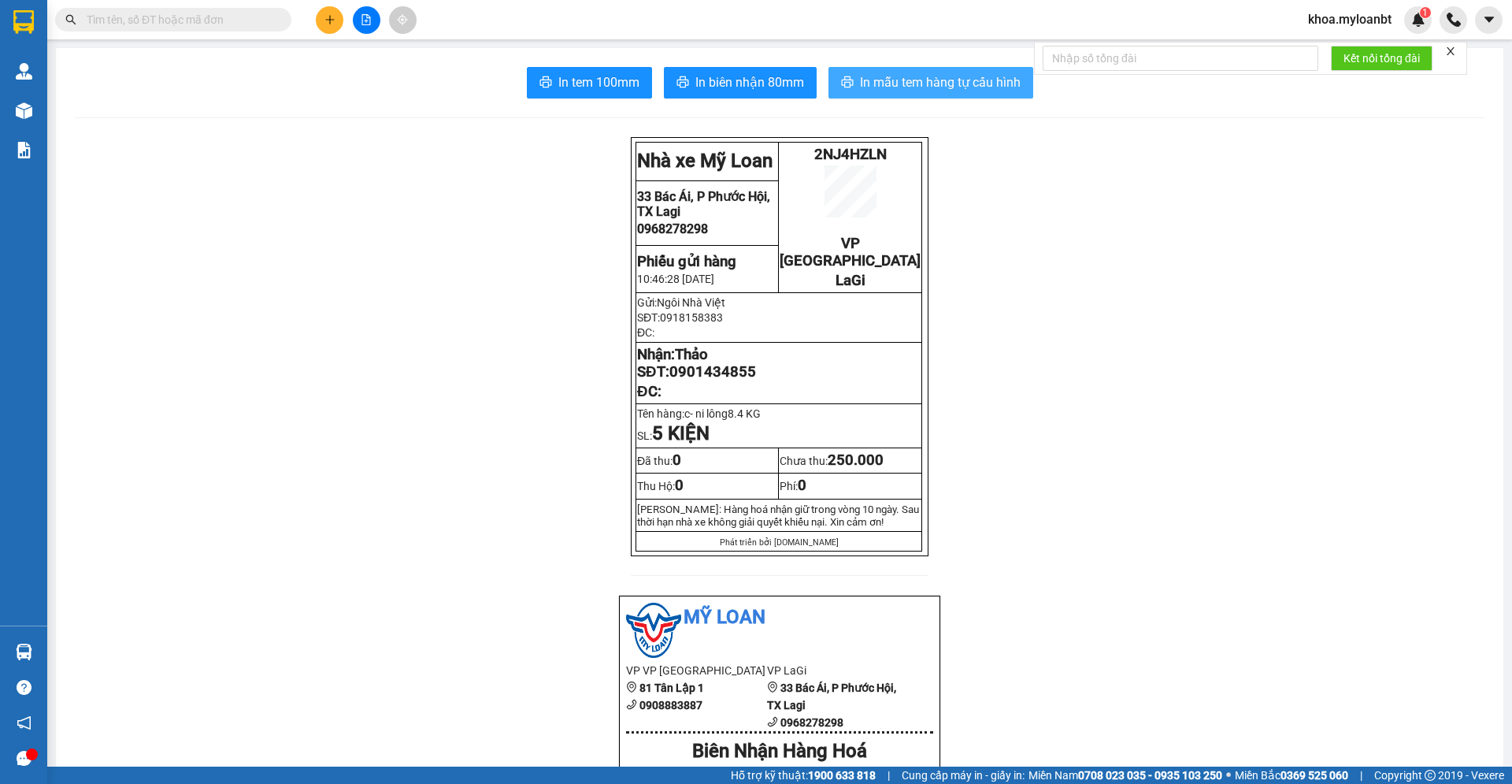
click at [894, 81] on span "In mẫu tem hàng tự cấu hình" at bounding box center [940, 83] width 161 height 20
